Goal: Find specific page/section

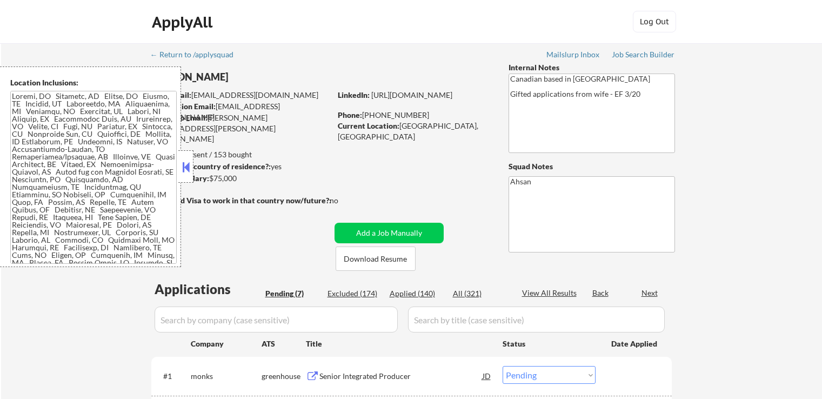
select select ""pending""
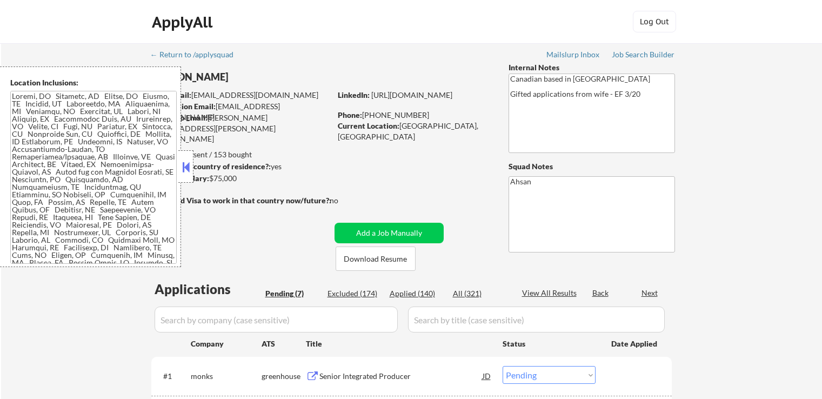
select select ""pending""
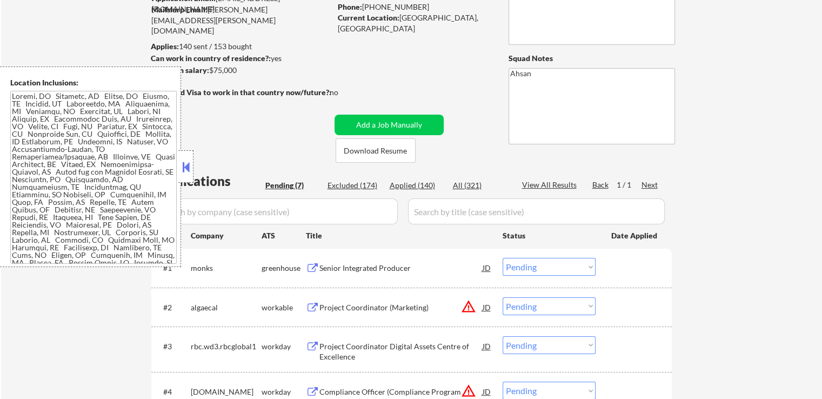
click at [192, 161] on div at bounding box center [185, 166] width 15 height 32
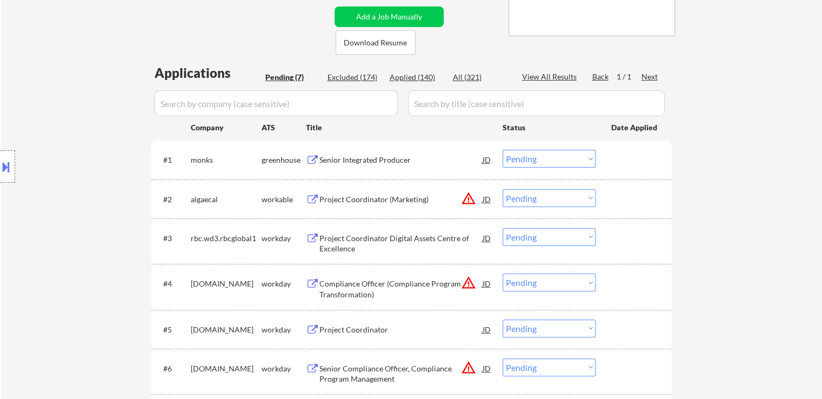
click at [132, 139] on div "Location Inclusions:" at bounding box center [97, 166] width 194 height 201
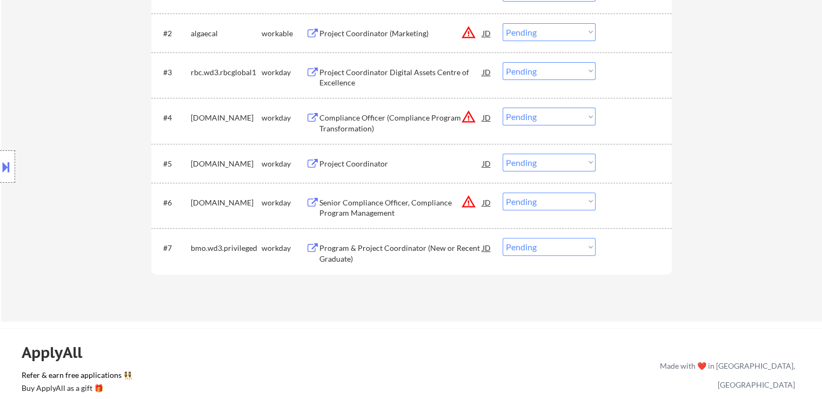
scroll to position [487, 0]
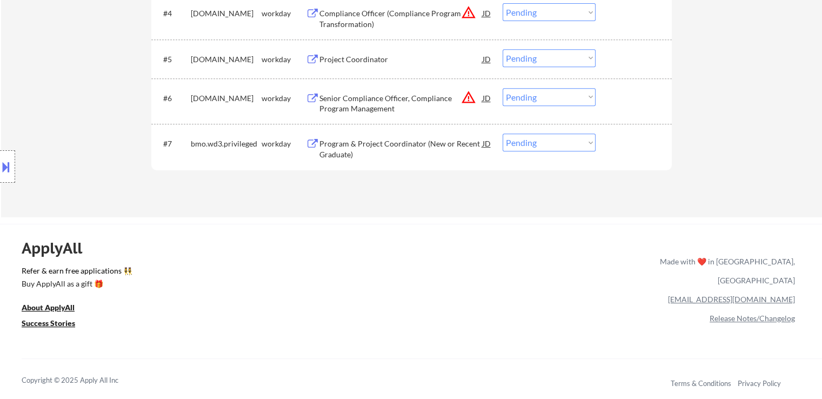
click at [80, 152] on div "Location Inclusions:" at bounding box center [97, 166] width 194 height 201
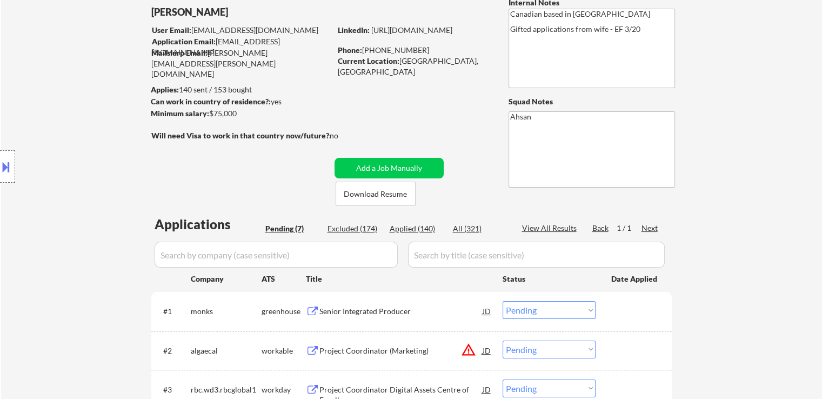
scroll to position [43, 0]
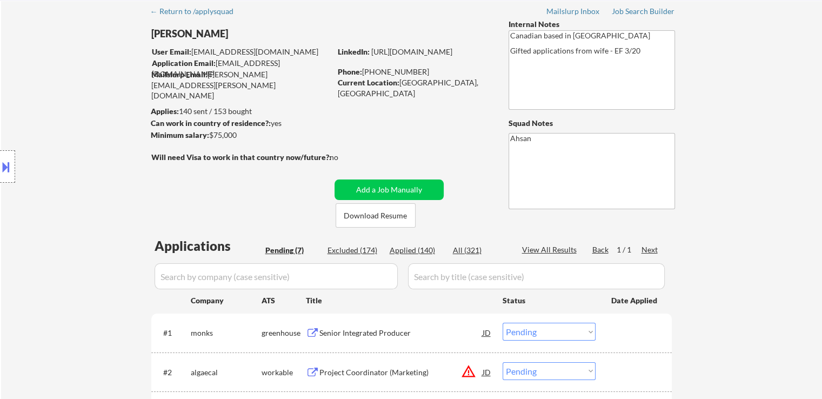
click at [761, 192] on div "← Return to /applysquad Mailslurp Inbox Job Search Builder [PERSON_NAME] User E…" at bounding box center [411, 330] width 821 height 661
click at [130, 196] on div "Location Inclusions:" at bounding box center [97, 166] width 194 height 201
click at [89, 210] on div "Location Inclusions:" at bounding box center [97, 166] width 194 height 201
click at [71, 203] on div "Location Inclusions:" at bounding box center [97, 166] width 194 height 201
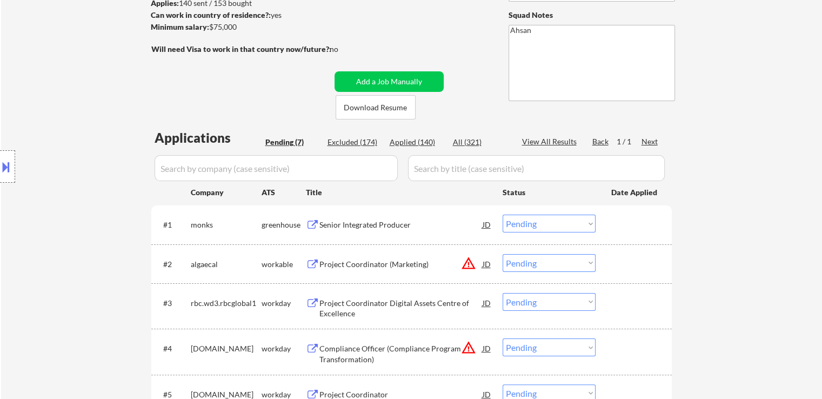
click at [71, 203] on div "Location Inclusions:" at bounding box center [97, 166] width 194 height 201
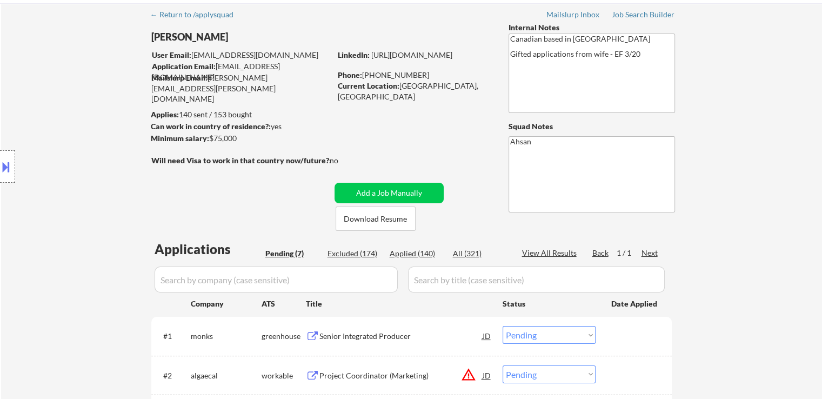
scroll to position [0, 0]
